Goal: Information Seeking & Learning: Learn about a topic

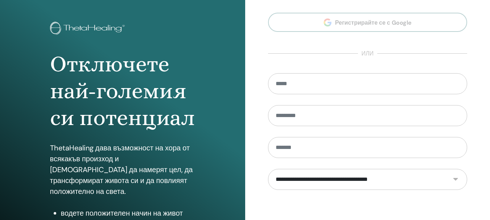
scroll to position [128, 0]
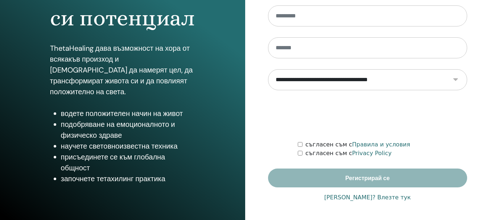
click at [366, 197] on link "Има акаунт? Влезте тук" at bounding box center [367, 197] width 87 height 9
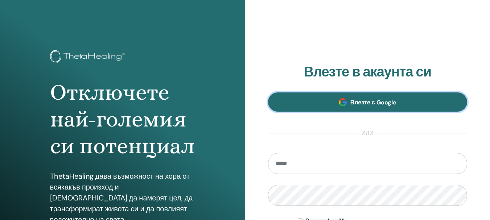
click at [373, 104] on span "Влезте с Google" at bounding box center [373, 103] width 46 height 8
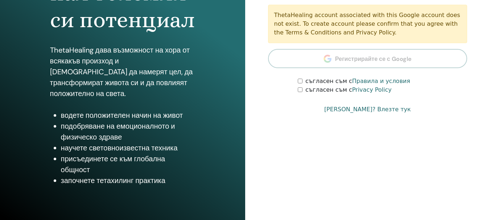
scroll to position [128, 0]
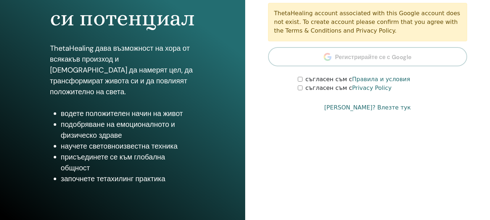
click at [370, 110] on link "Има акаунт? Влезте тук" at bounding box center [367, 107] width 87 height 9
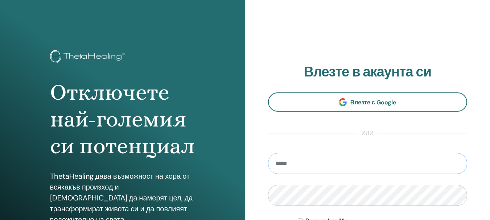
click at [367, 156] on input "email" at bounding box center [368, 163] width 200 height 21
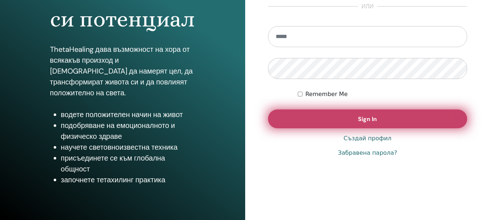
scroll to position [128, 0]
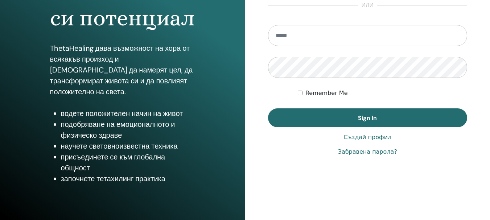
click at [331, 41] on input "email" at bounding box center [368, 35] width 200 height 21
type input "**********"
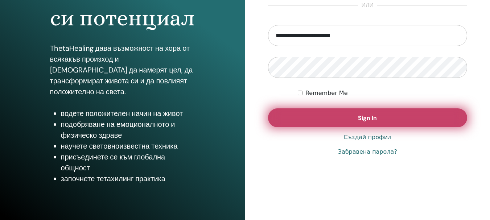
click at [349, 111] on button "Sign In" at bounding box center [368, 117] width 200 height 19
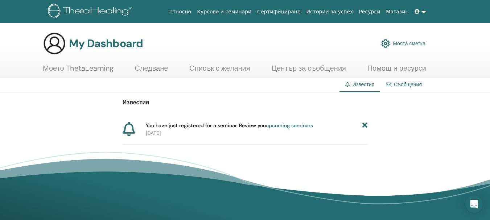
click at [274, 126] on link "upcoming seminars" at bounding box center [289, 125] width 47 height 7
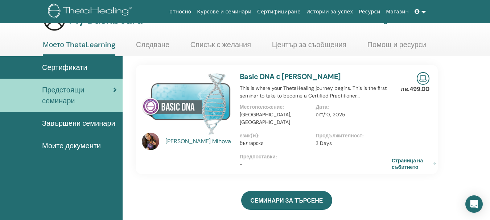
scroll to position [36, 0]
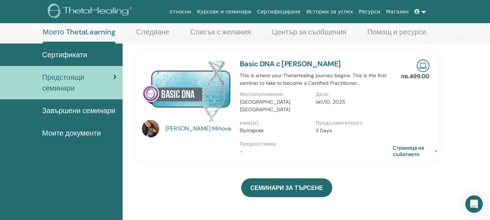
click at [410, 148] on link "Страница на събитието" at bounding box center [416, 151] width 47 height 13
click at [73, 131] on span "Моите документи" at bounding box center [71, 133] width 59 height 11
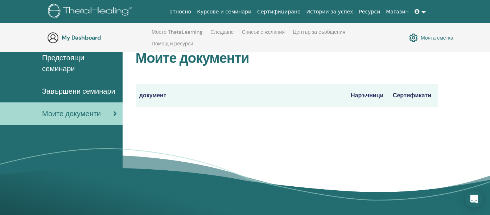
scroll to position [65, 0]
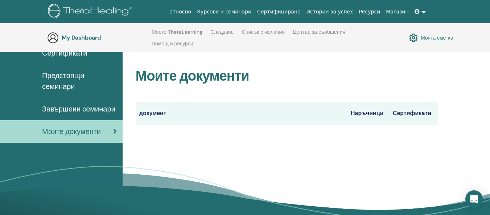
click at [81, 105] on span "Завършени семинари" at bounding box center [78, 108] width 73 height 11
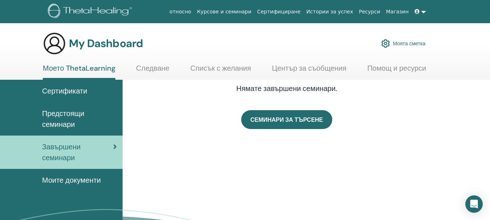
click at [61, 116] on span "Предстоящи семинари" at bounding box center [79, 119] width 75 height 22
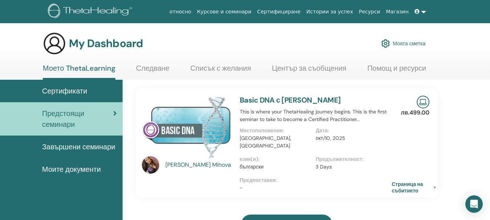
click at [63, 93] on span "Сертификати" at bounding box center [64, 91] width 45 height 11
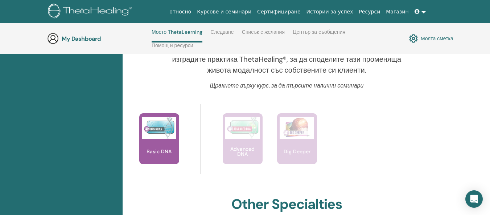
scroll to position [285, 0]
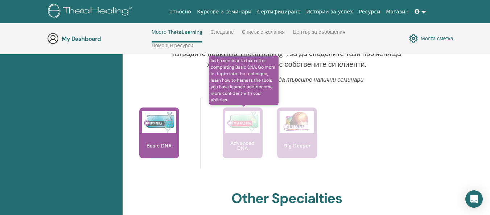
click at [247, 139] on div "Advanced DNA" at bounding box center [243, 132] width 40 height 51
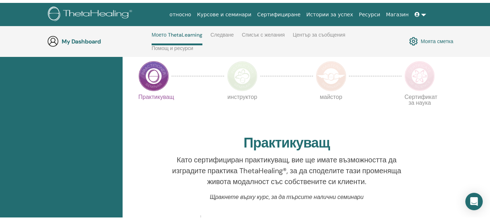
scroll to position [0, 0]
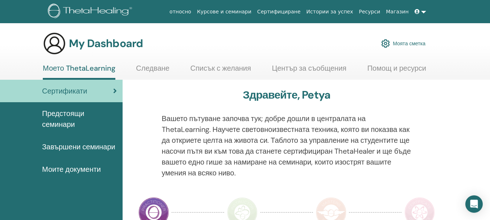
click at [408, 41] on link "Моята сметка" at bounding box center [403, 44] width 44 height 16
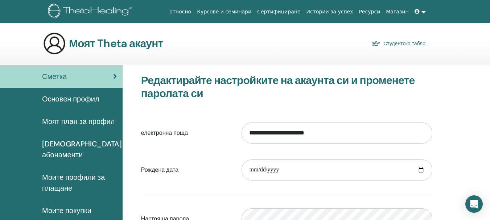
click at [77, 172] on span "Моите профили за плащане" at bounding box center [79, 183] width 75 height 22
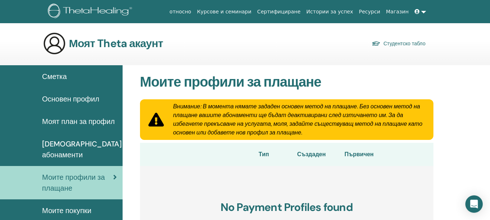
click at [78, 205] on span "Моите покупки" at bounding box center [66, 210] width 49 height 11
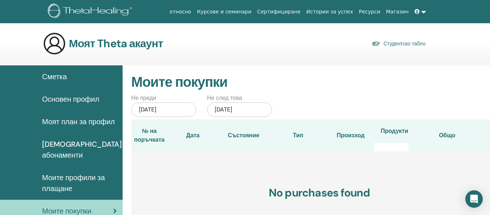
click at [239, 10] on link "Курсове и семинари" at bounding box center [224, 11] width 60 height 13
click at [298, 11] on link "Сертифициране" at bounding box center [278, 11] width 49 height 13
click at [422, 13] on link at bounding box center [420, 11] width 17 height 13
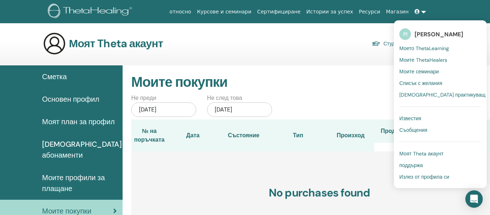
click at [426, 60] on span "Моите ThetaHealers" at bounding box center [423, 60] width 48 height 7
